Goal: Check status: Check status

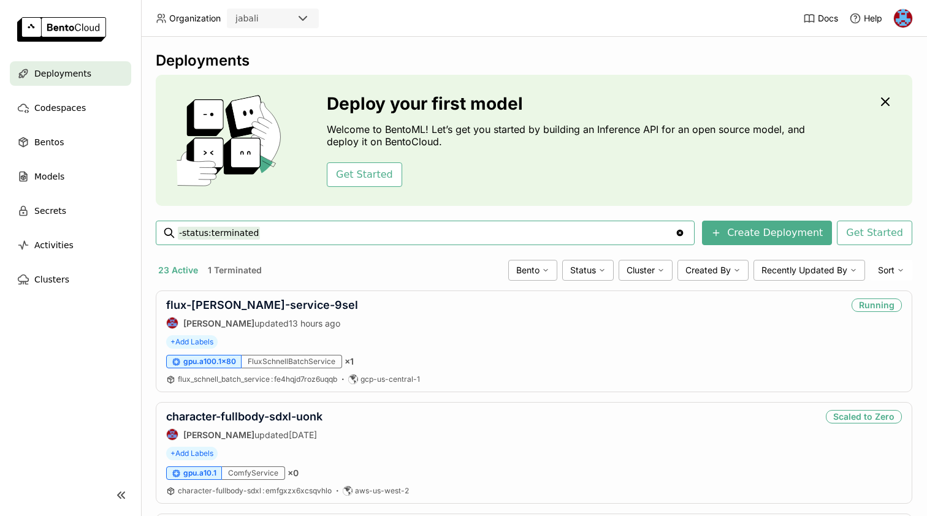
click at [249, 237] on input "-status:terminated" at bounding box center [426, 233] width 497 height 20
type input "segmentation"
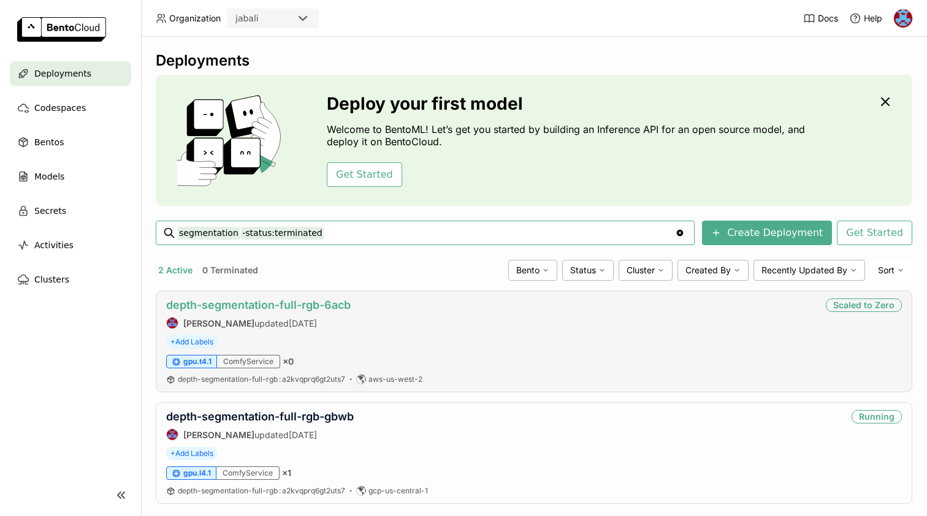
click at [288, 308] on link "depth-segmentation-full-rgb-6acb" at bounding box center [258, 305] width 185 height 13
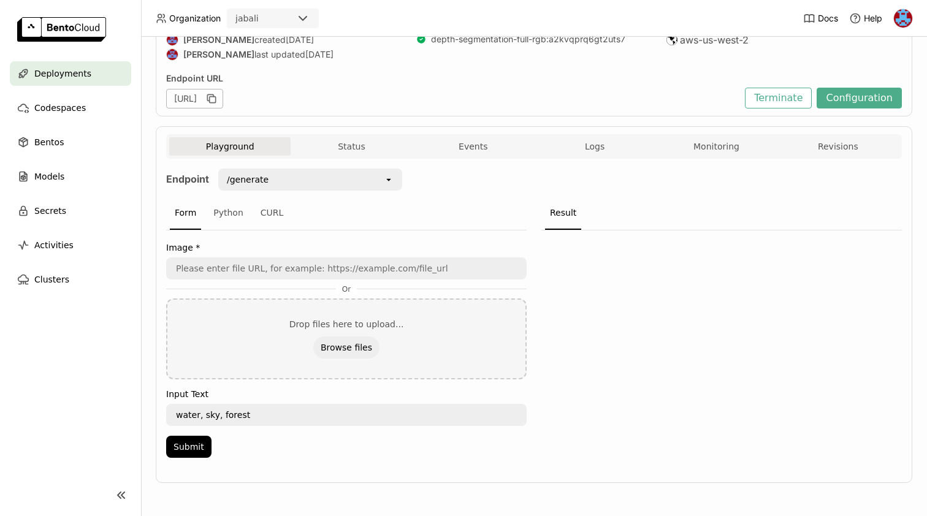
scroll to position [131, 0]
click at [592, 145] on span "Logs" at bounding box center [595, 146] width 20 height 11
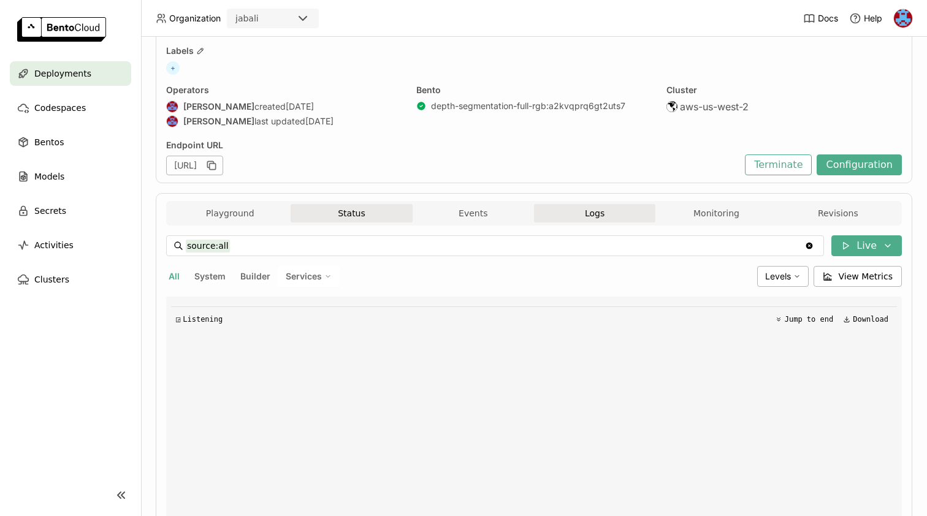
scroll to position [1, 1]
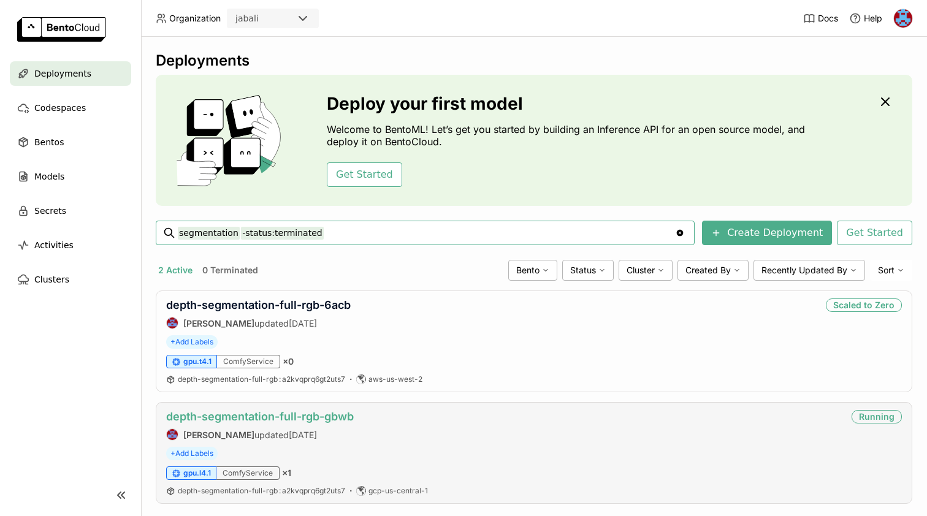
click at [309, 418] on link "depth-segmentation-full-rgb-gbwb" at bounding box center [260, 416] width 188 height 13
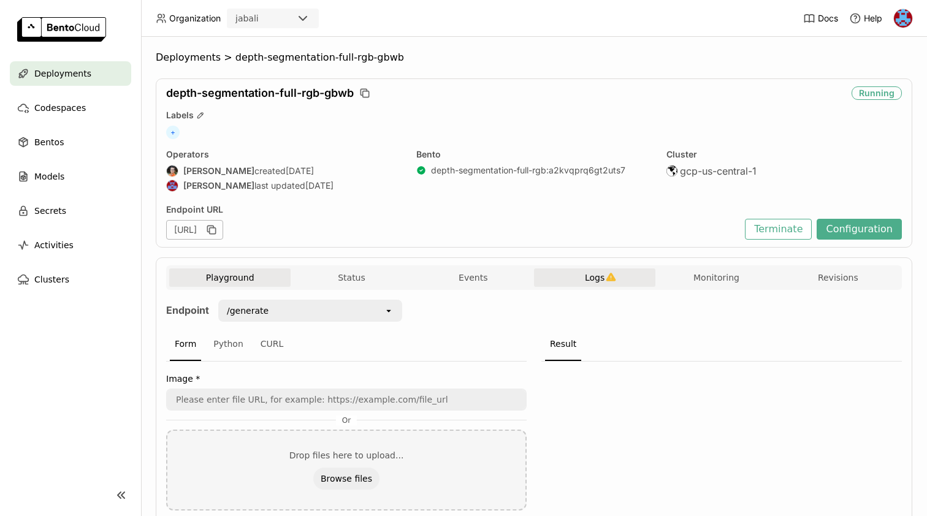
click at [607, 276] on icon "button" at bounding box center [611, 277] width 10 height 10
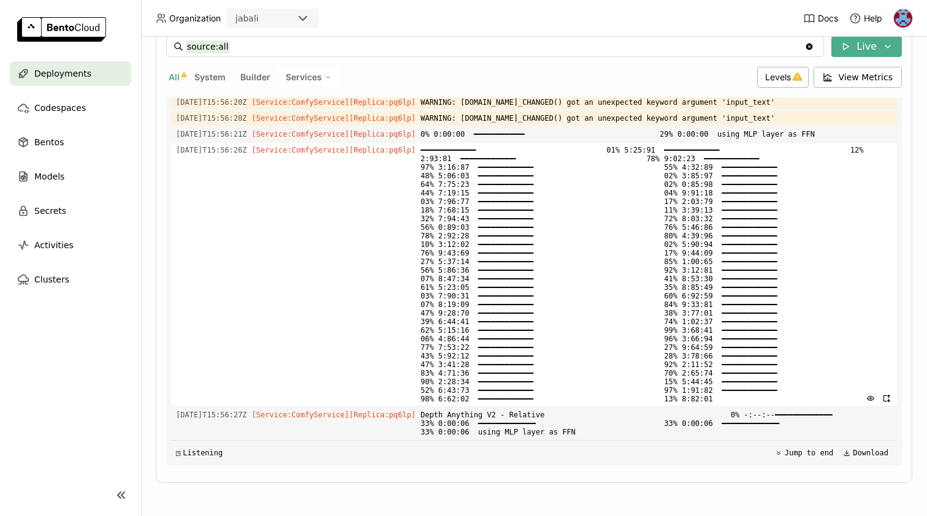
scroll to position [35701, 0]
